Goal: Check status: Check status

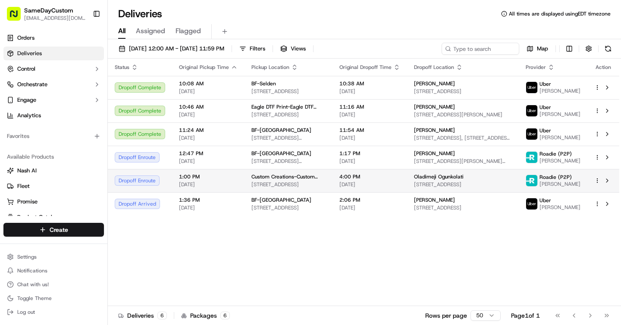
click at [226, 184] on span "[DATE]" at bounding box center [208, 184] width 59 height 7
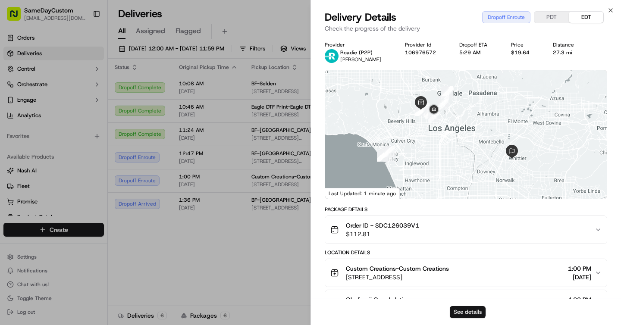
click at [458, 312] on button "See details" at bounding box center [468, 312] width 36 height 12
